Goal: Task Accomplishment & Management: Manage account settings

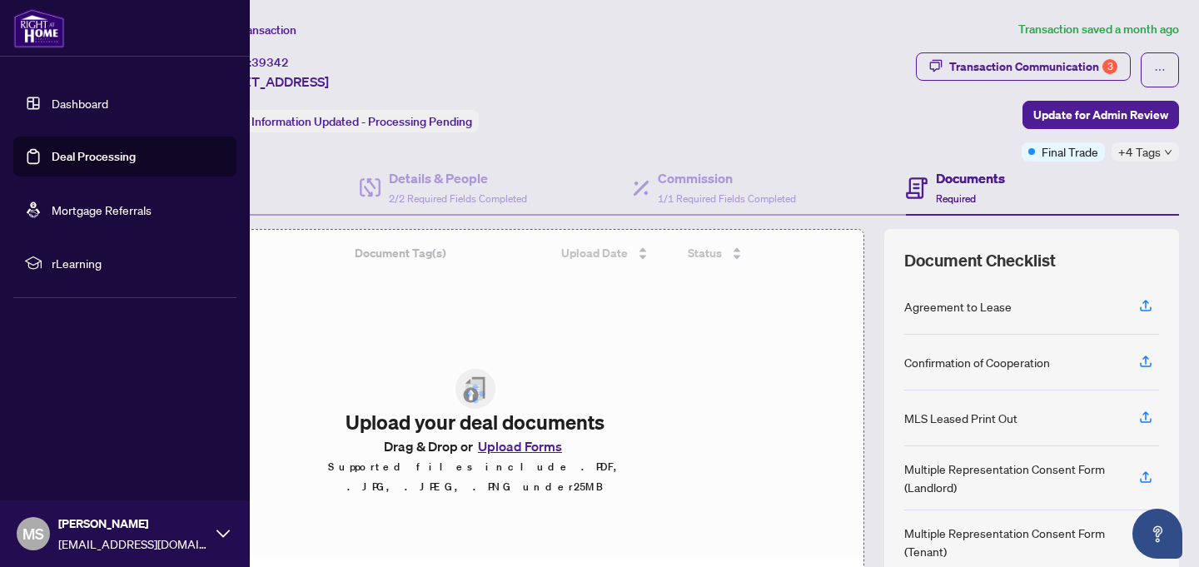
click at [52, 159] on link "Deal Processing" at bounding box center [94, 156] width 84 height 15
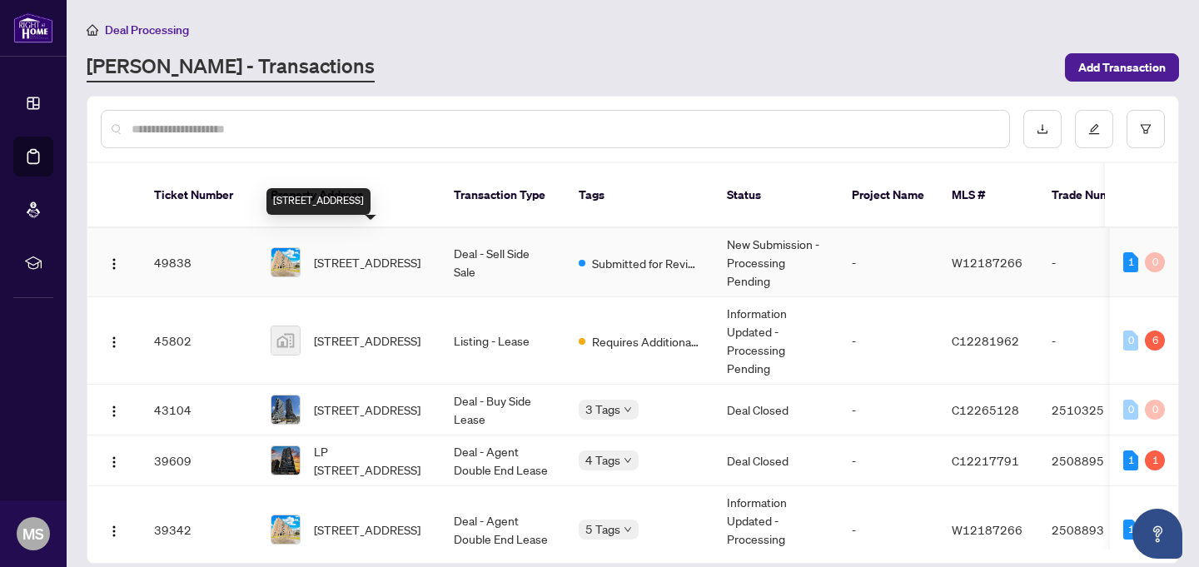
click at [351, 253] on span "[STREET_ADDRESS]" at bounding box center [367, 262] width 107 height 18
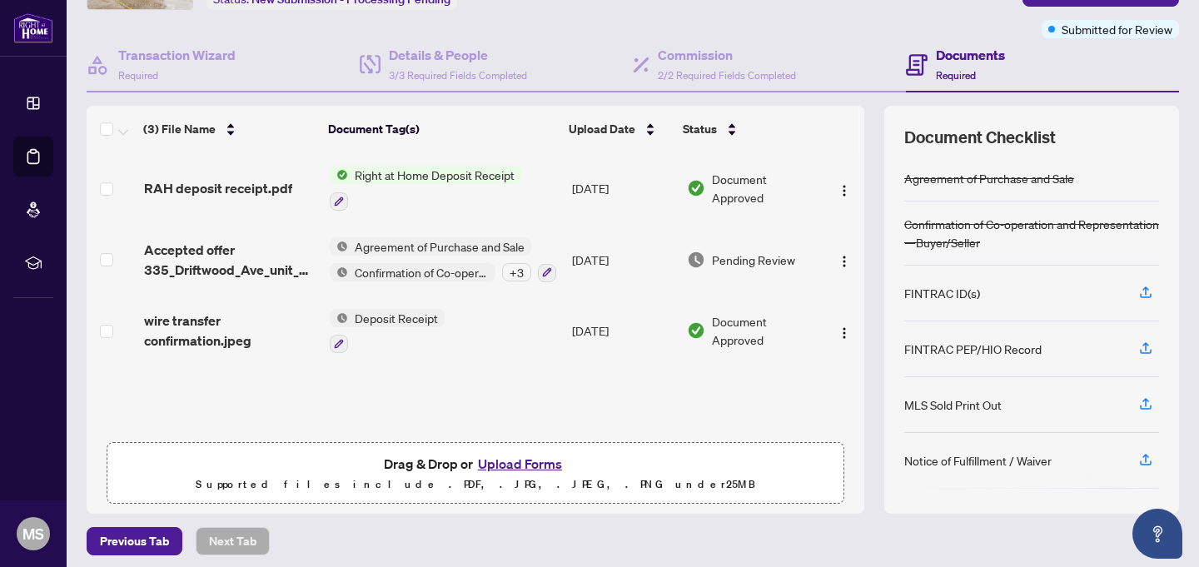
scroll to position [129, 0]
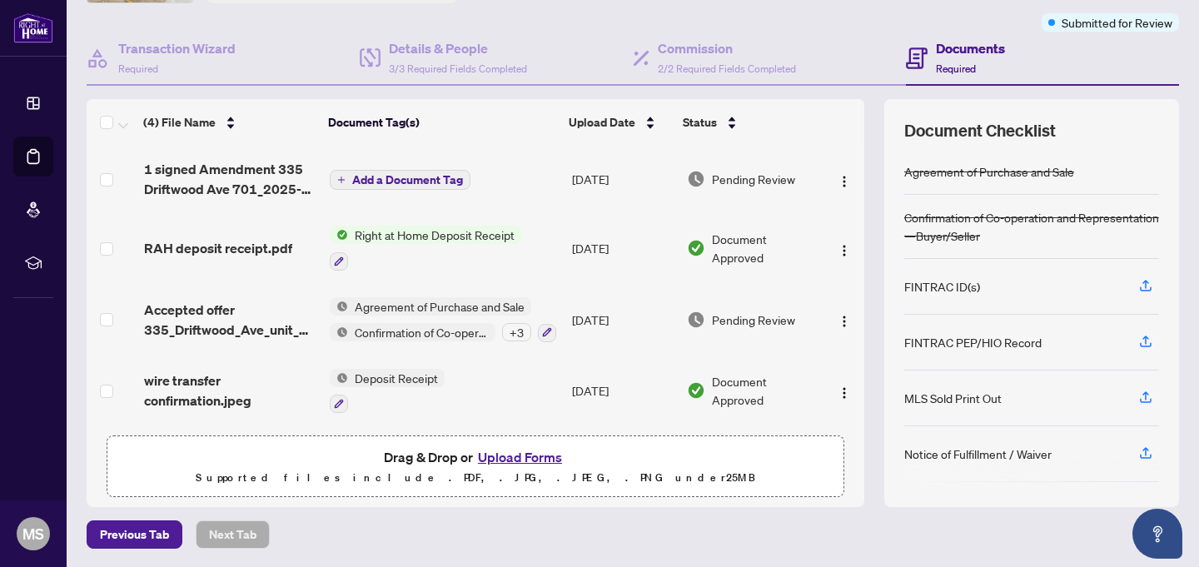
click at [421, 180] on span "Add a Document Tag" at bounding box center [407, 180] width 111 height 12
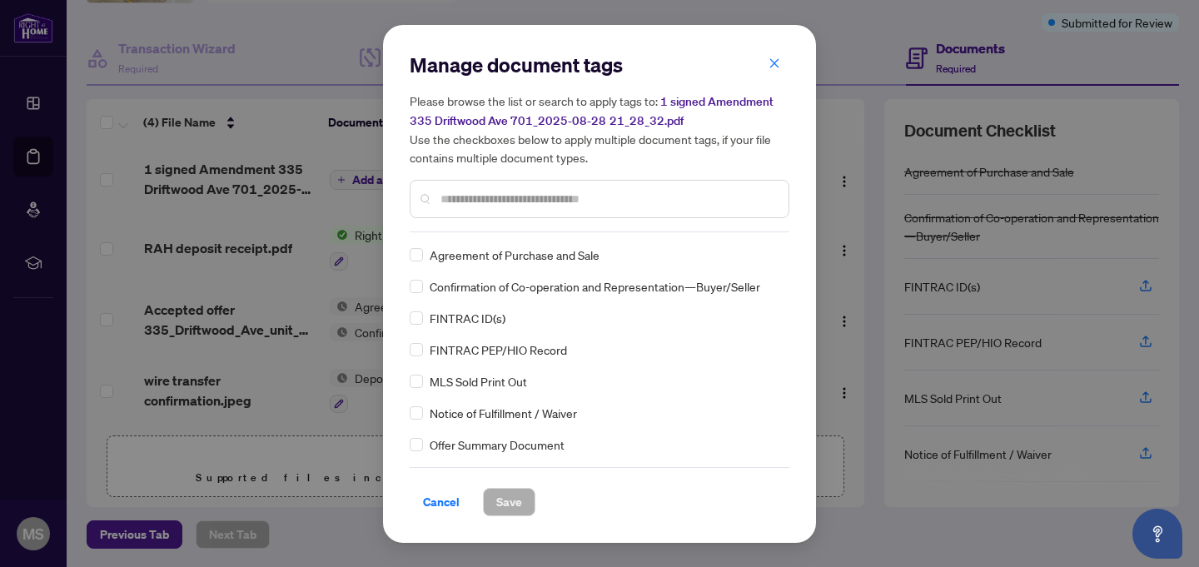
click at [456, 202] on input "text" at bounding box center [608, 199] width 335 height 18
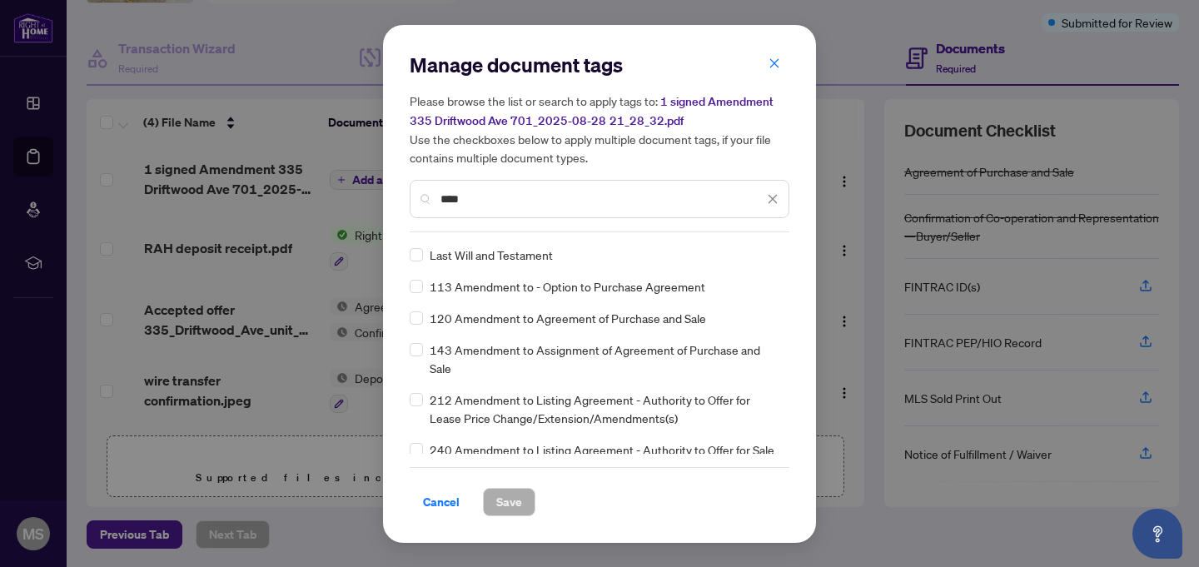
type input "****"
click at [510, 503] on span "Save" at bounding box center [509, 502] width 26 height 27
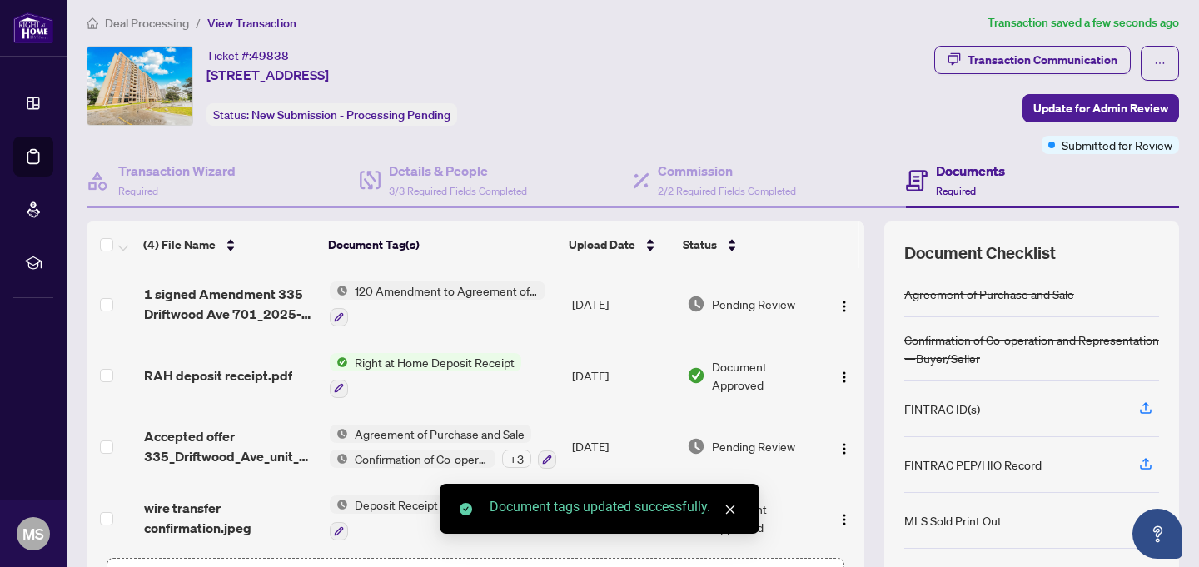
scroll to position [0, 0]
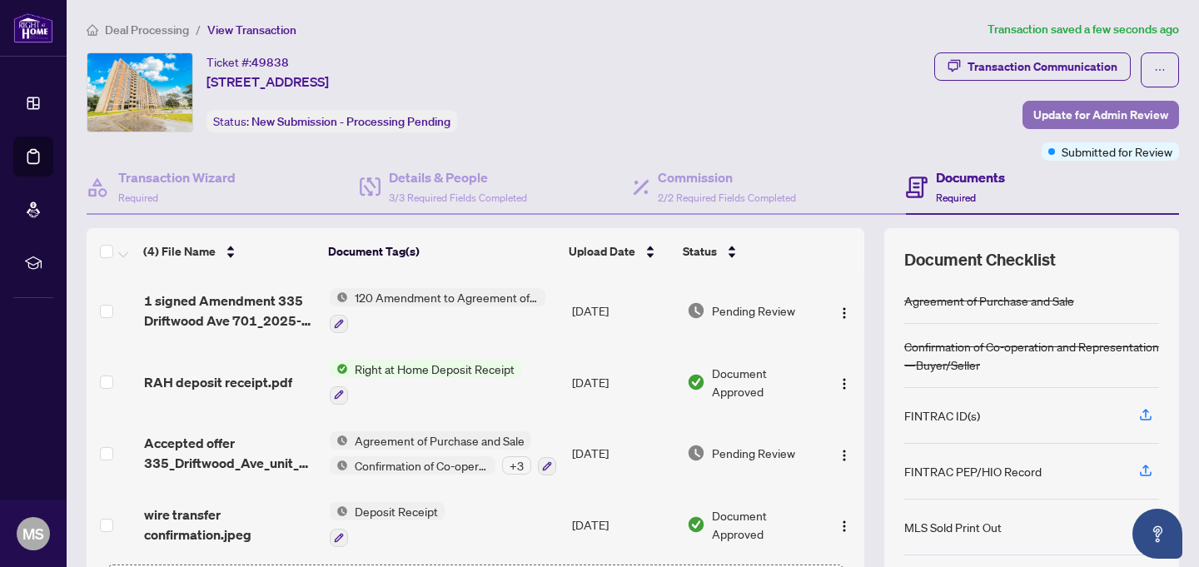
click at [1098, 112] on span "Update for Admin Review" at bounding box center [1101, 115] width 135 height 27
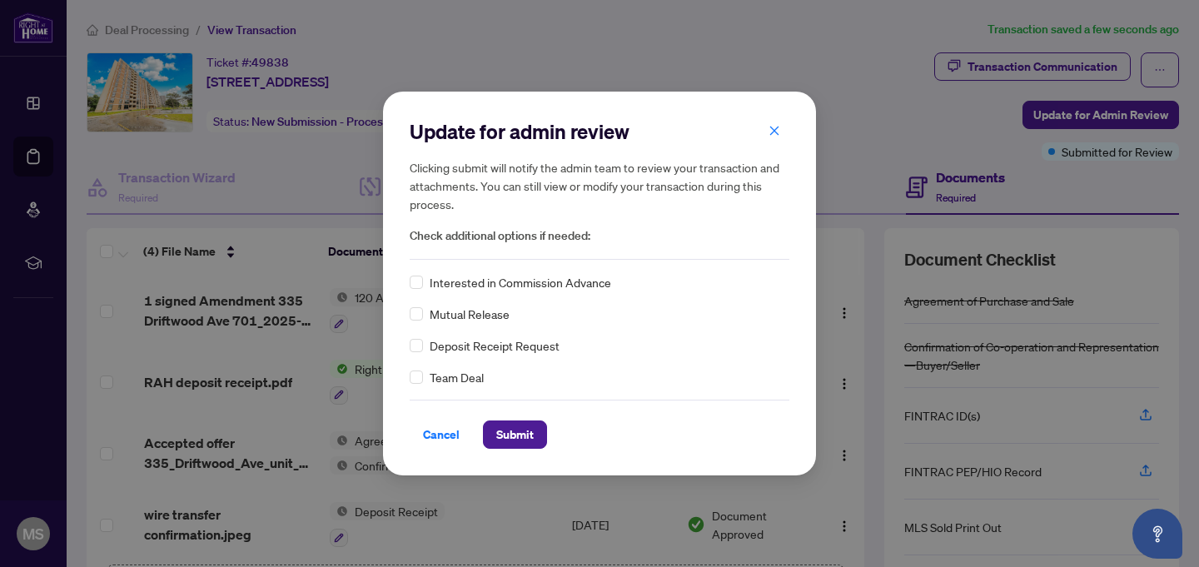
drag, startPoint x: 510, startPoint y: 436, endPoint x: 531, endPoint y: 360, distance: 79.6
click at [531, 361] on div "Update for admin review Clicking submit will notify the admin team to review yo…" at bounding box center [600, 283] width 380 height 331
click at [520, 432] on span "Submit" at bounding box center [514, 434] width 37 height 27
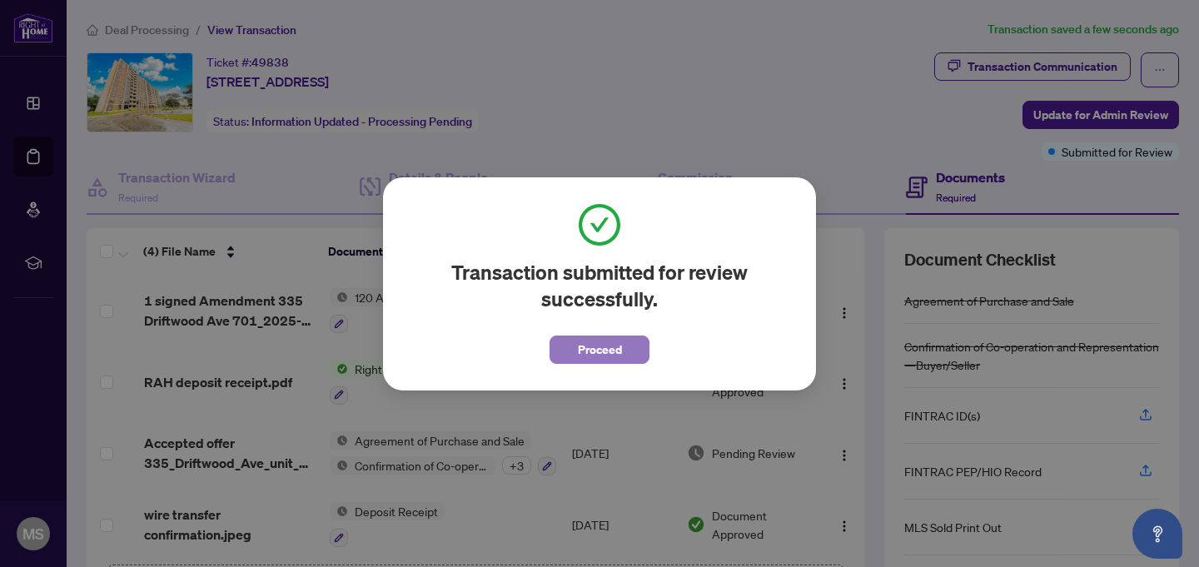
click at [598, 357] on span "Proceed" at bounding box center [600, 349] width 44 height 27
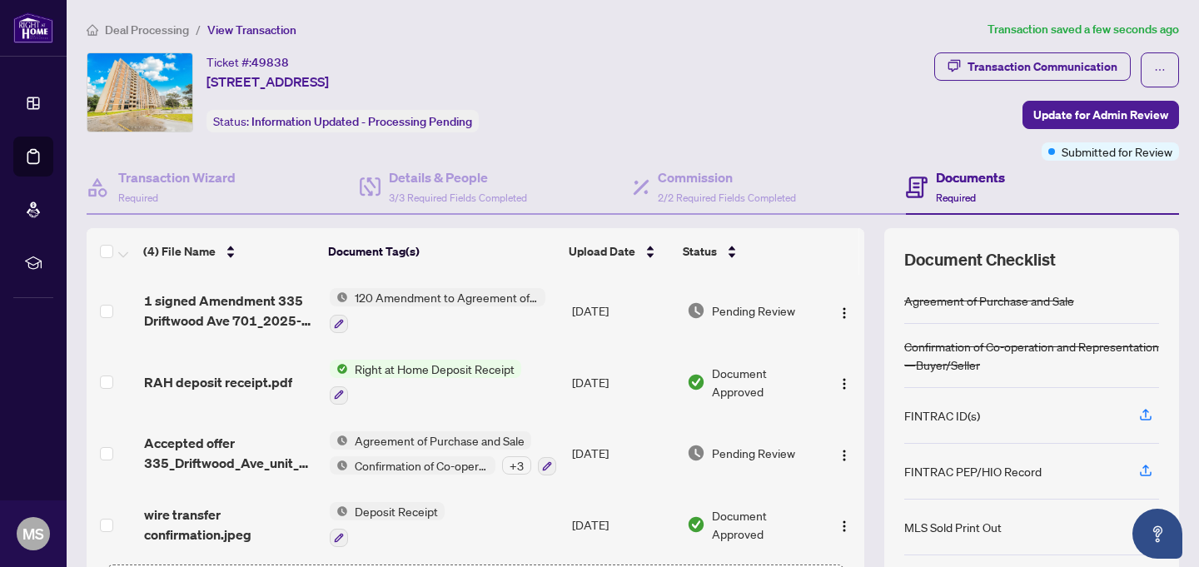
click at [427, 365] on span "Right at Home Deposit Receipt" at bounding box center [434, 369] width 173 height 18
click at [415, 451] on span "Right at Home Deposit Receipt" at bounding box center [432, 449] width 173 height 18
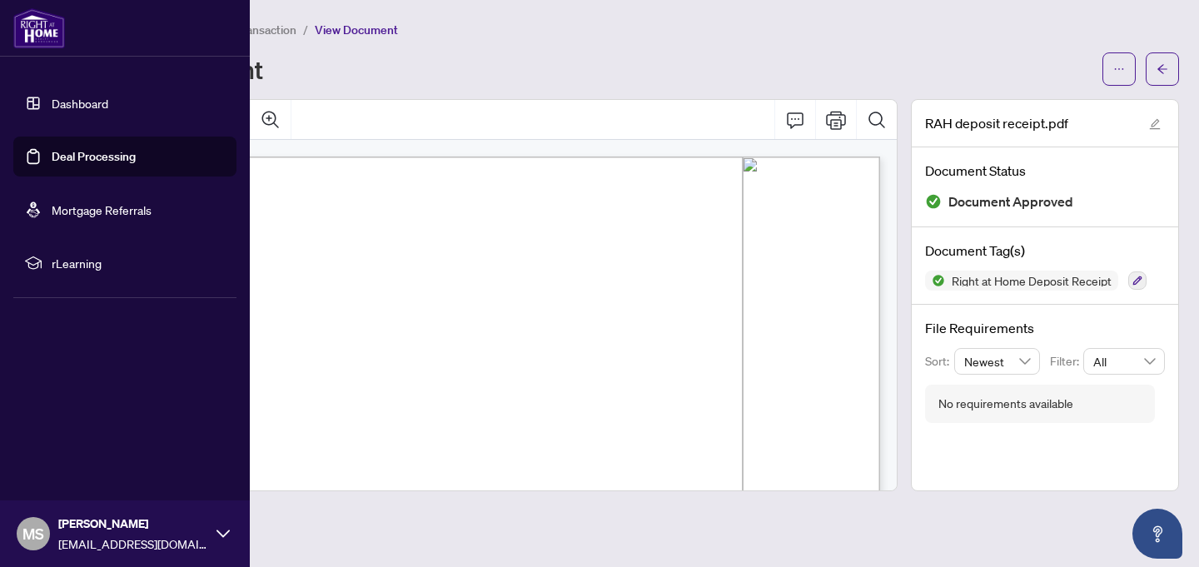
click at [74, 158] on link "Deal Processing" at bounding box center [94, 156] width 84 height 15
